Goal: Task Accomplishment & Management: Use online tool/utility

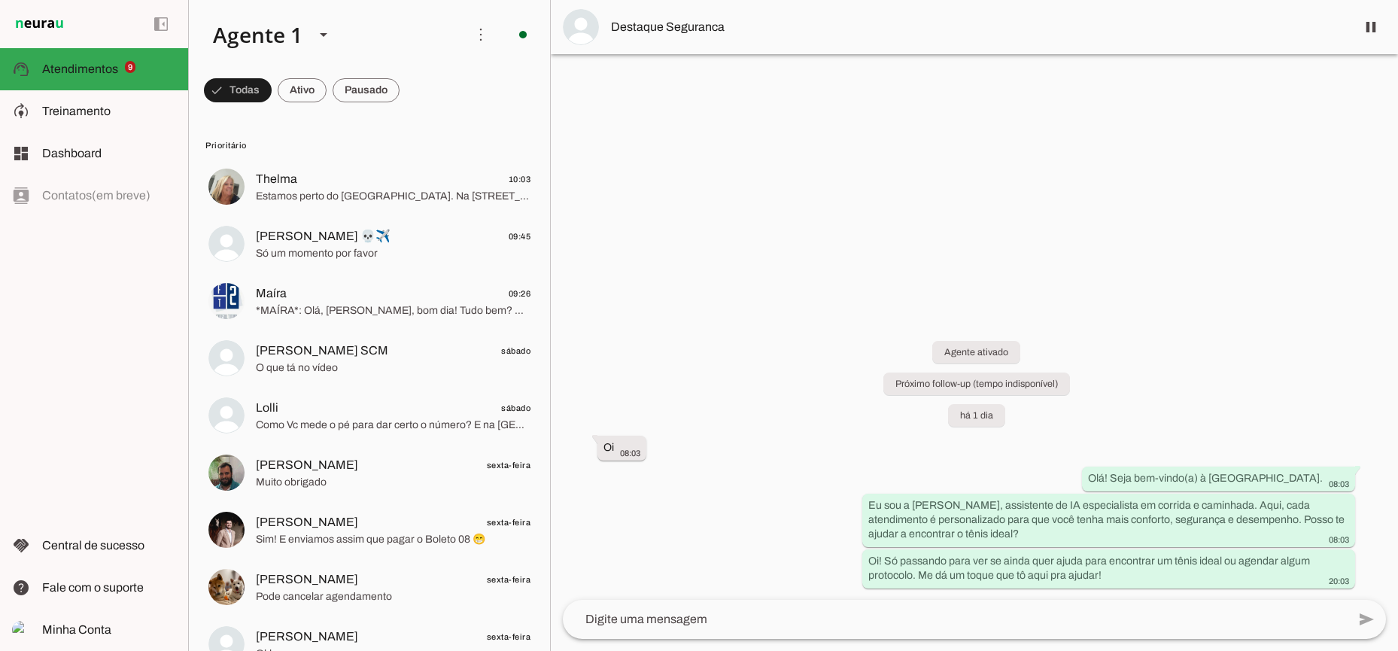
click at [1059, 26] on span "Destaque Seguranca" at bounding box center [977, 27] width 733 height 18
